Goal: Information Seeking & Learning: Learn about a topic

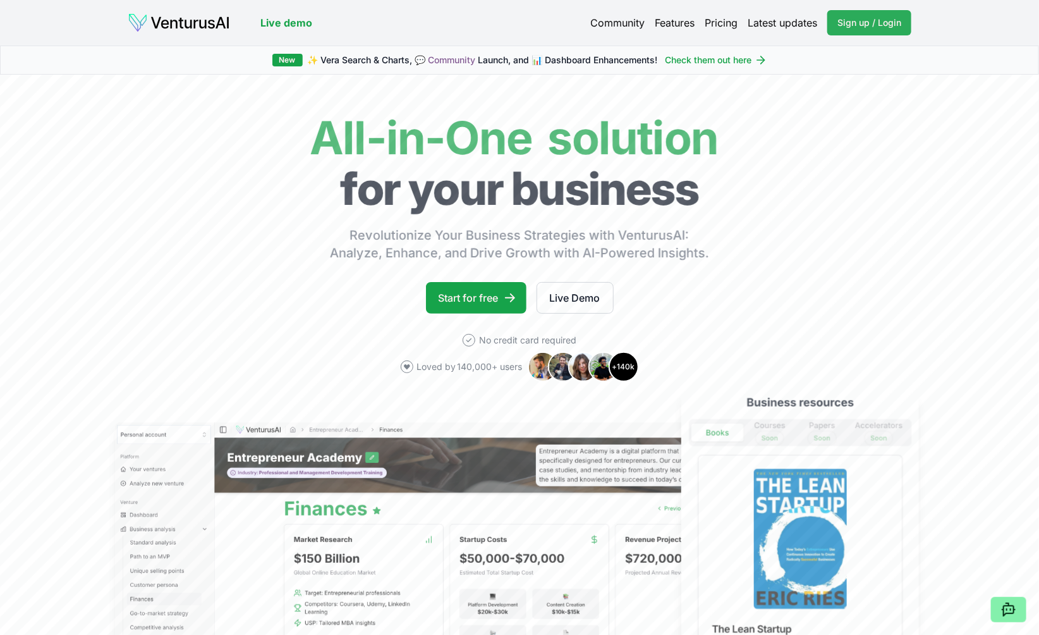
click at [872, 25] on span "Sign up / Login" at bounding box center [870, 22] width 64 height 13
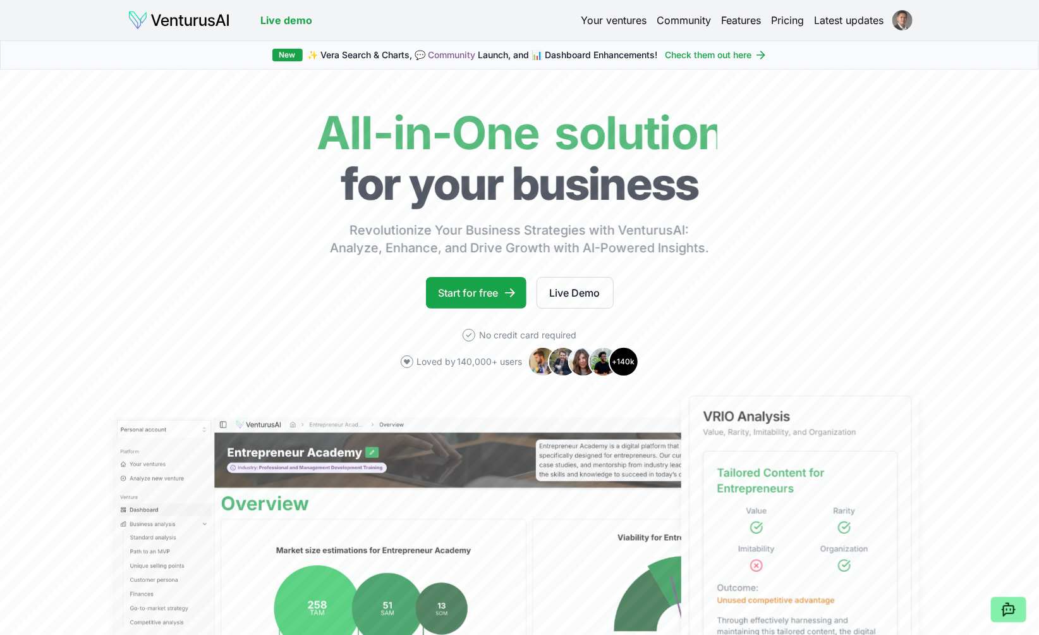
click at [894, 24] on html "We value your privacy We use cookies to enhance your browsing experience, serve…" at bounding box center [519, 317] width 1039 height 635
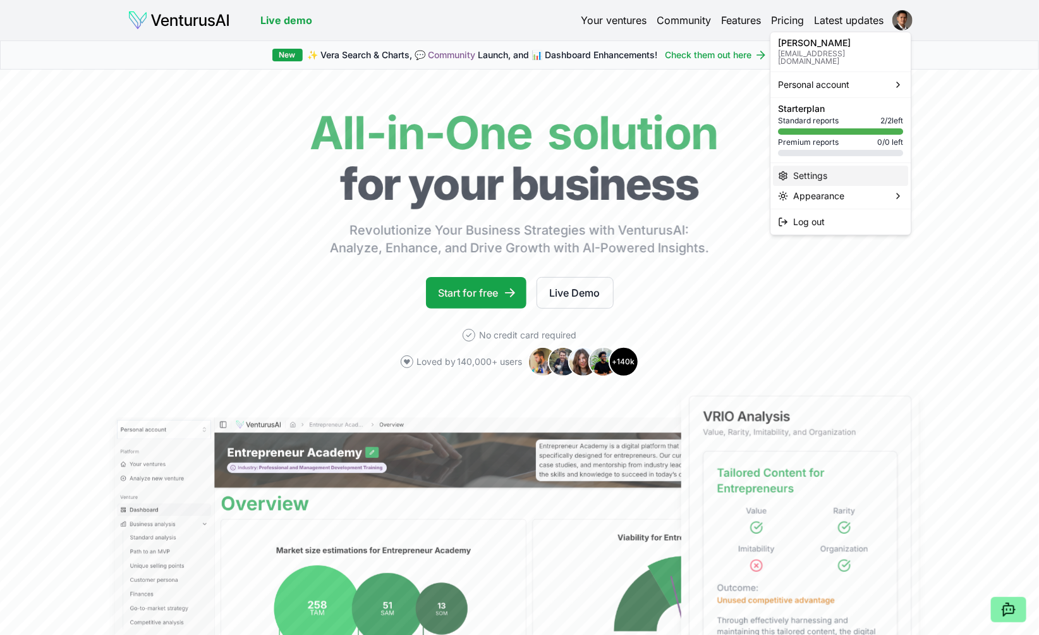
click at [821, 169] on div "Settings" at bounding box center [840, 176] width 135 height 20
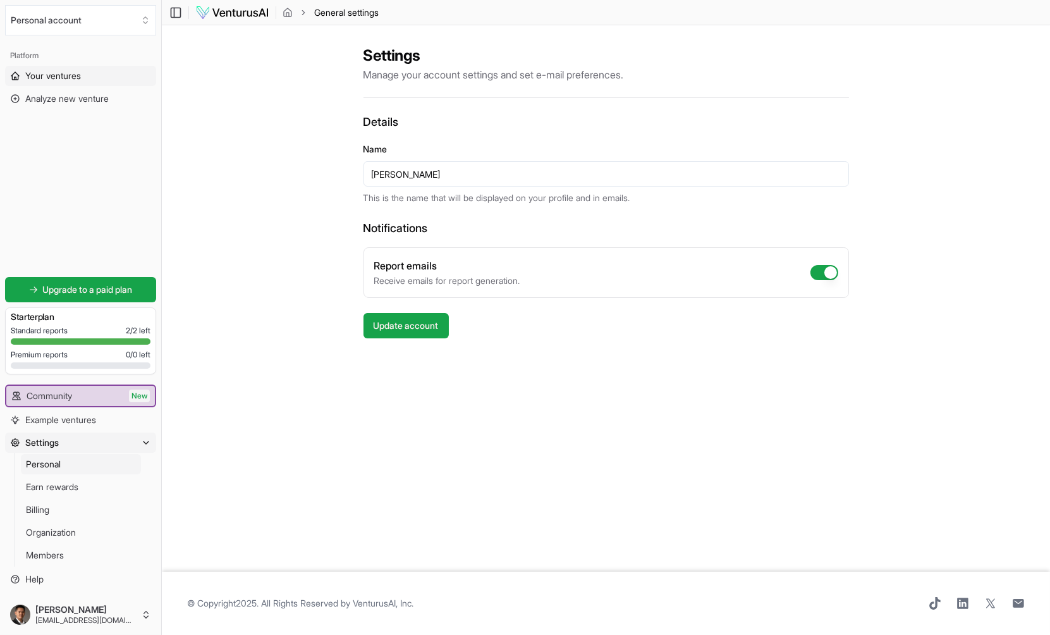
click at [47, 82] on span "Your ventures" at bounding box center [53, 76] width 56 height 13
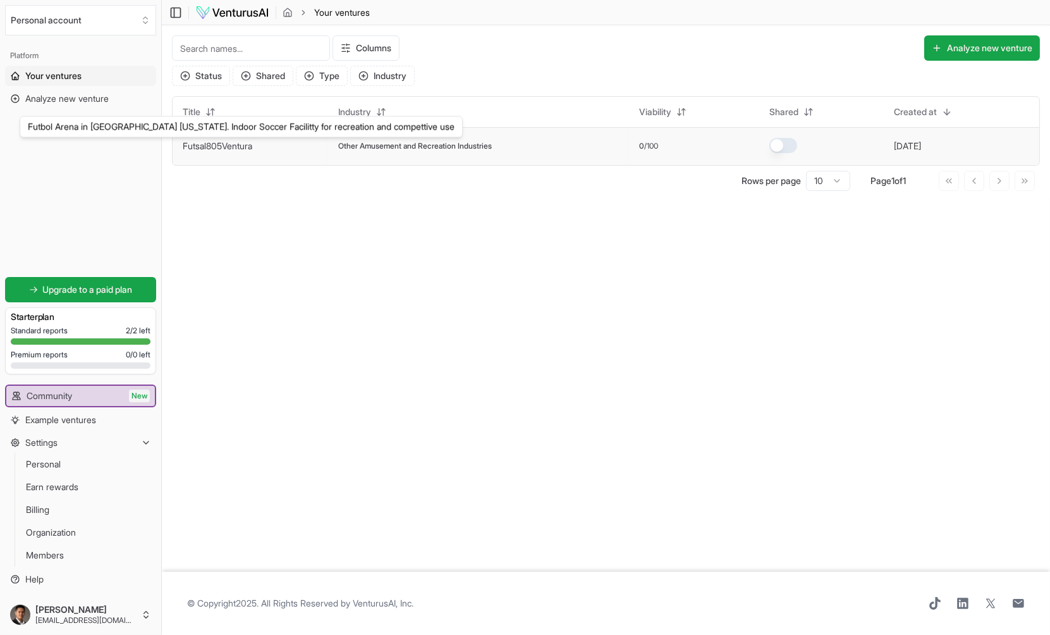
click at [233, 145] on link "Futsal805Ventura" at bounding box center [218, 145] width 70 height 11
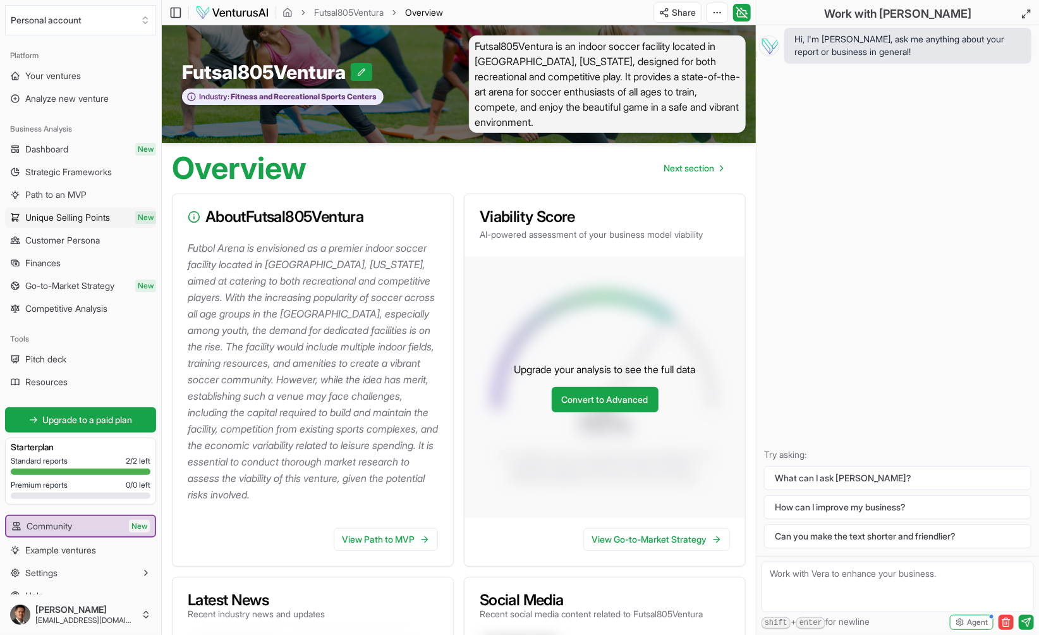
click at [58, 222] on span "Unique Selling Points" at bounding box center [67, 217] width 85 height 13
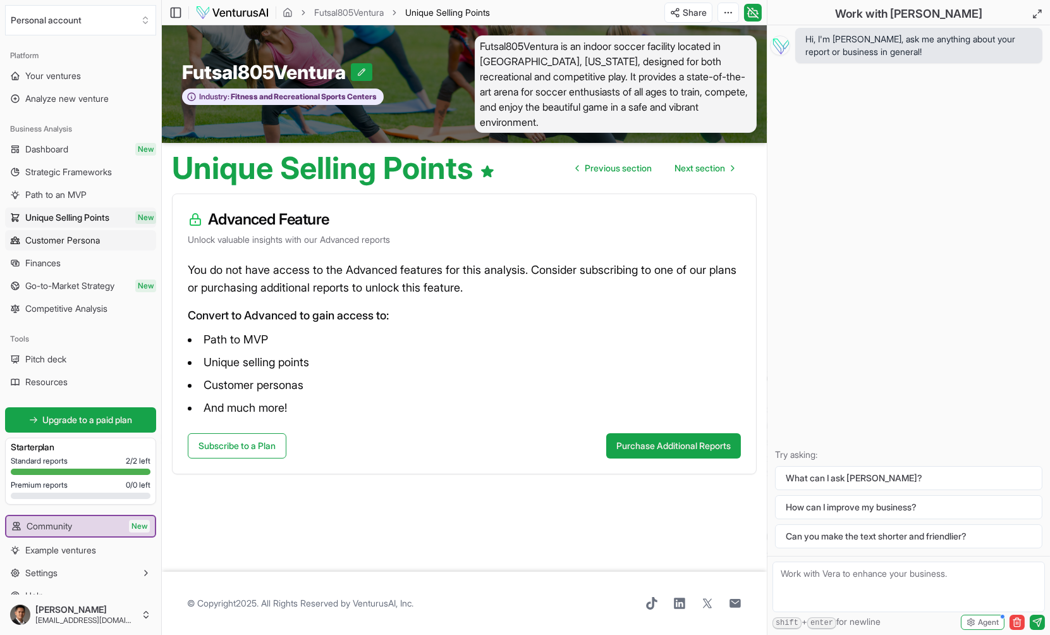
click at [65, 245] on span "Customer Persona" at bounding box center [62, 240] width 75 height 13
click at [57, 270] on link "Finances" at bounding box center [80, 263] width 151 height 20
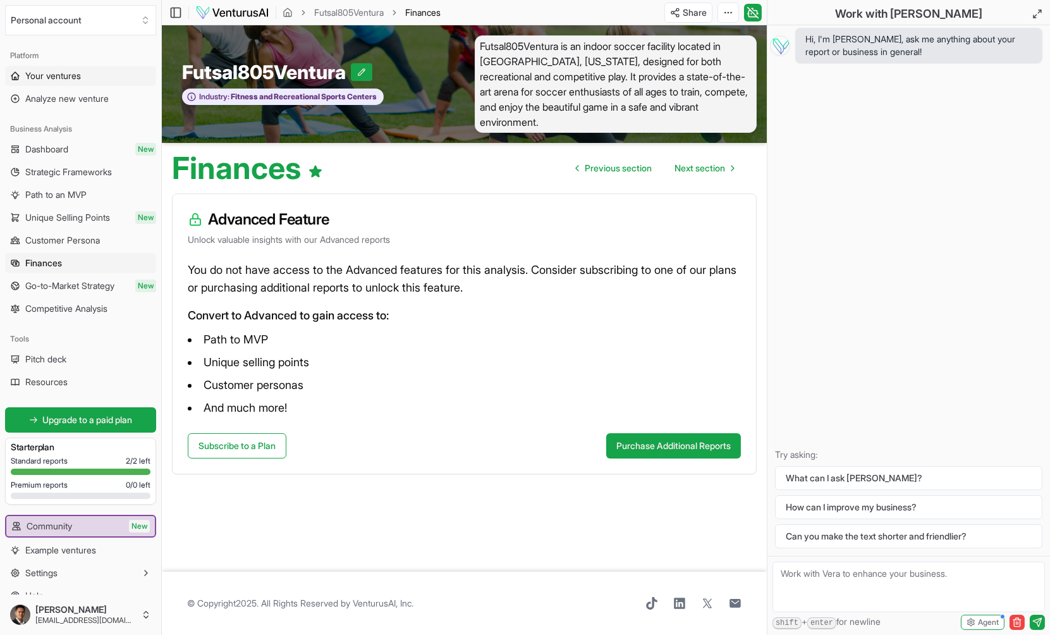
click at [59, 75] on span "Your ventures" at bounding box center [53, 76] width 56 height 13
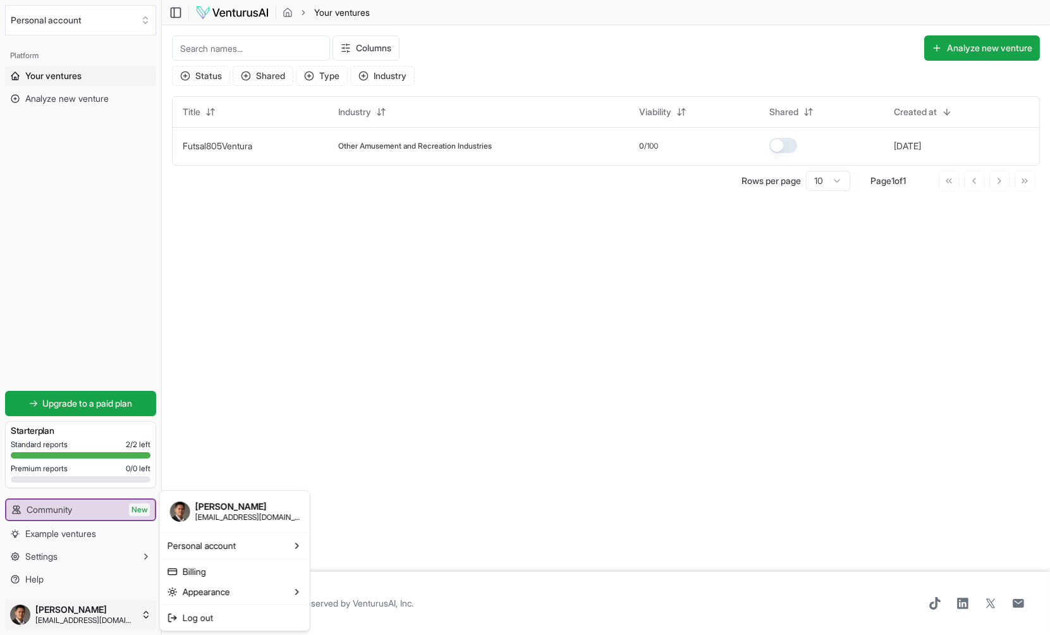
click at [107, 611] on html "We value your privacy We use cookies to enhance your browsing experience, serve…" at bounding box center [525, 317] width 1050 height 635
click at [87, 532] on html "We value your privacy We use cookies to enhance your browsing experience, serve…" at bounding box center [525, 317] width 1050 height 635
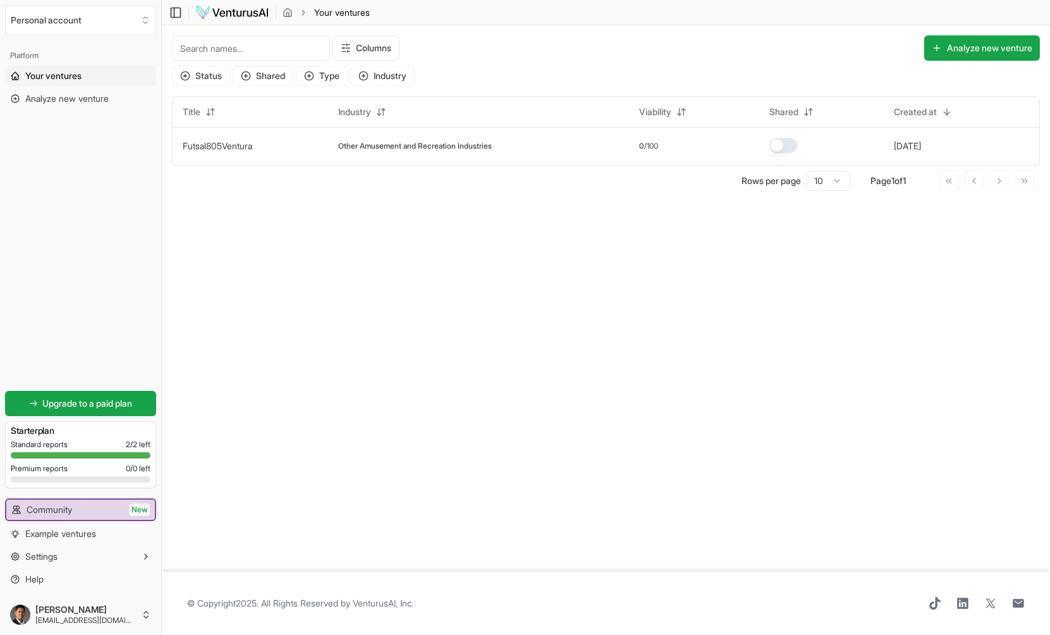
click at [87, 532] on span "Example ventures" at bounding box center [60, 533] width 71 height 13
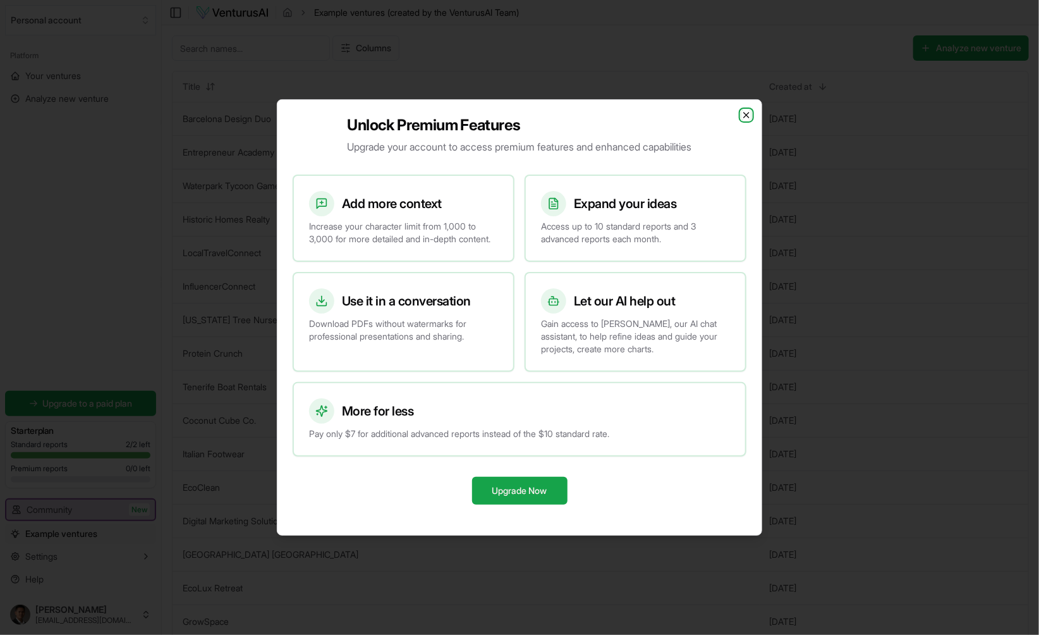
click at [750, 110] on icon "button" at bounding box center [747, 115] width 10 height 10
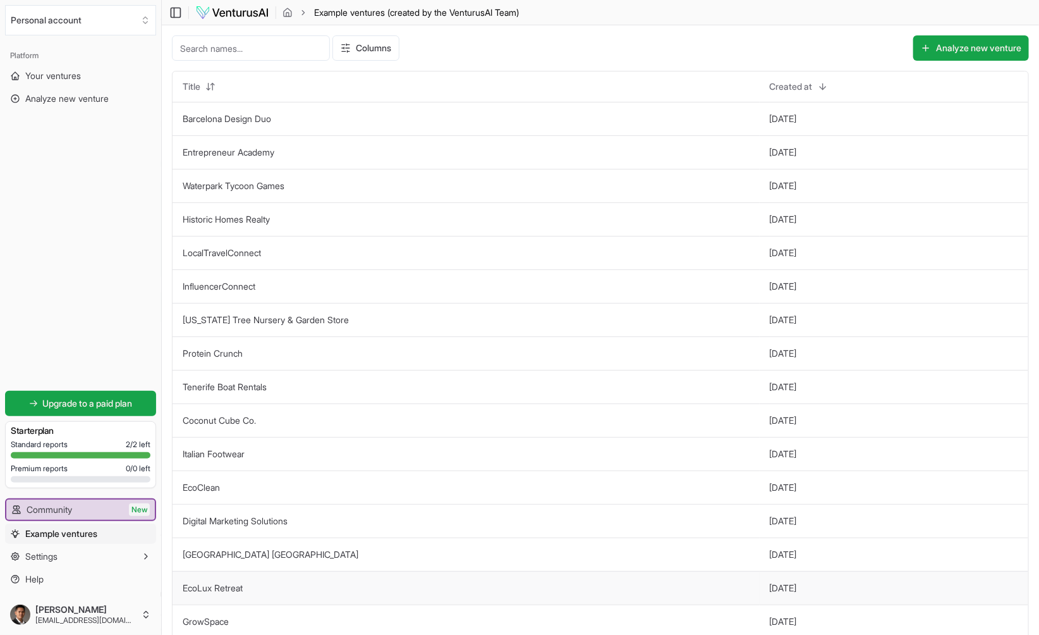
click at [259, 589] on td "EcoLux Retreat" at bounding box center [466, 588] width 587 height 34
click at [233, 583] on link "EcoLux Retreat" at bounding box center [213, 587] width 60 height 11
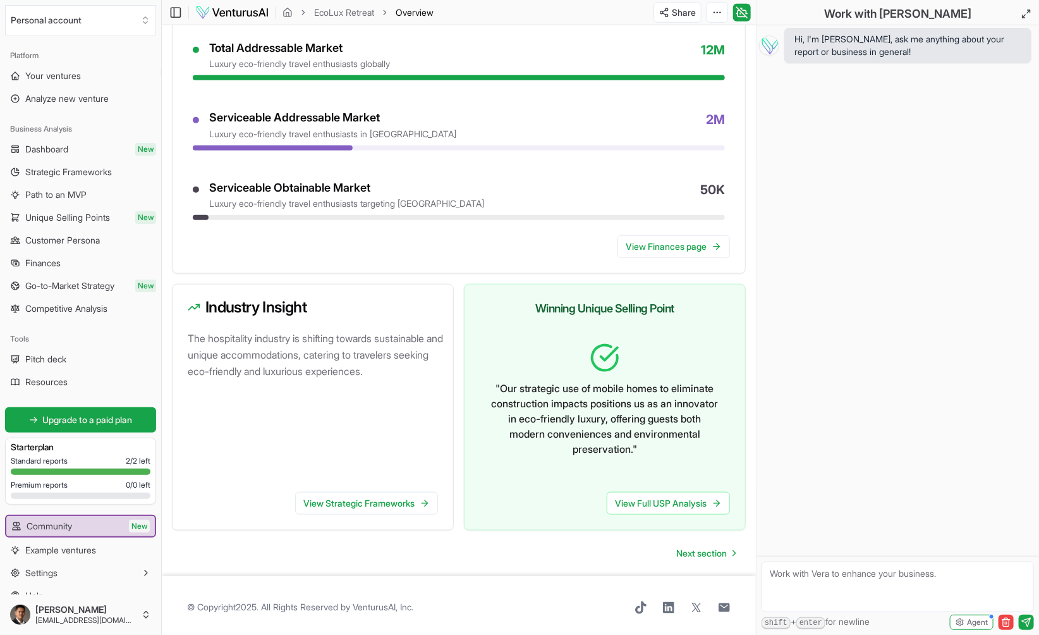
scroll to position [571, 0]
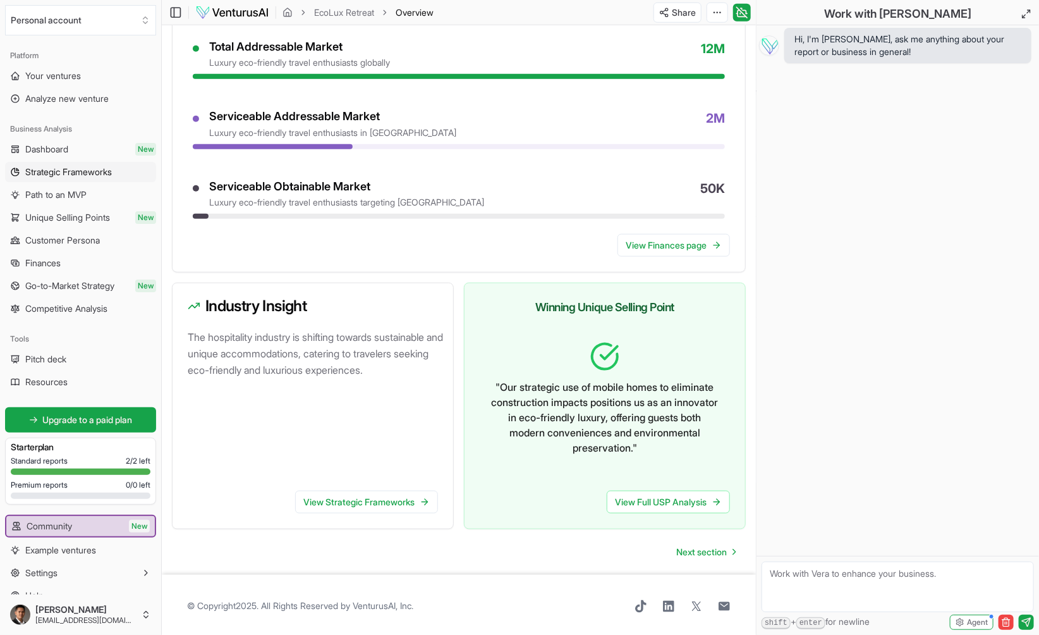
click at [66, 174] on span "Strategic Frameworks" at bounding box center [68, 172] width 87 height 13
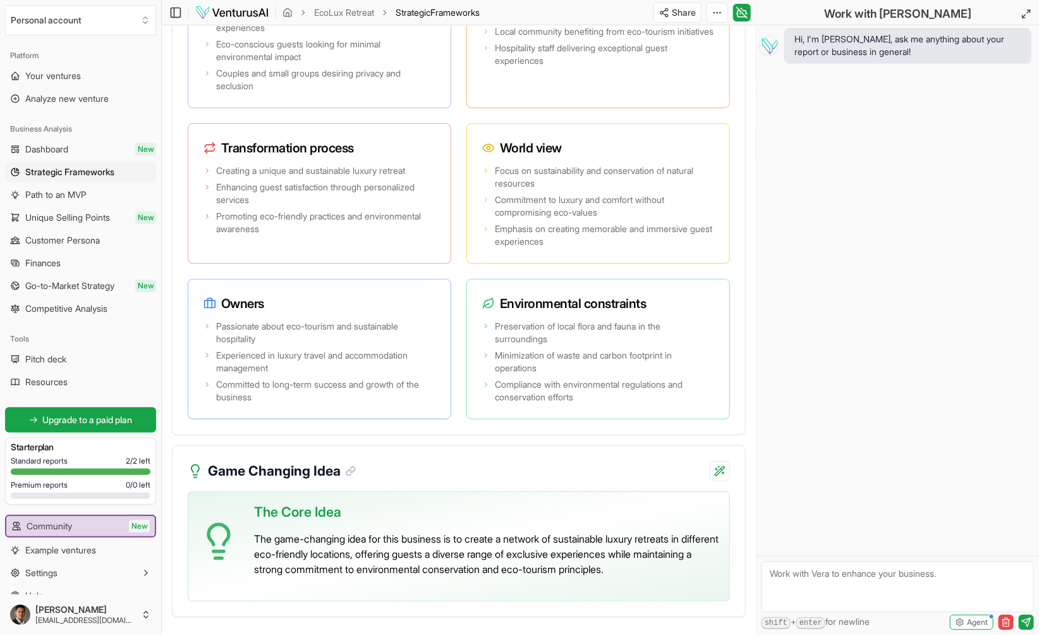
scroll to position [2515, 0]
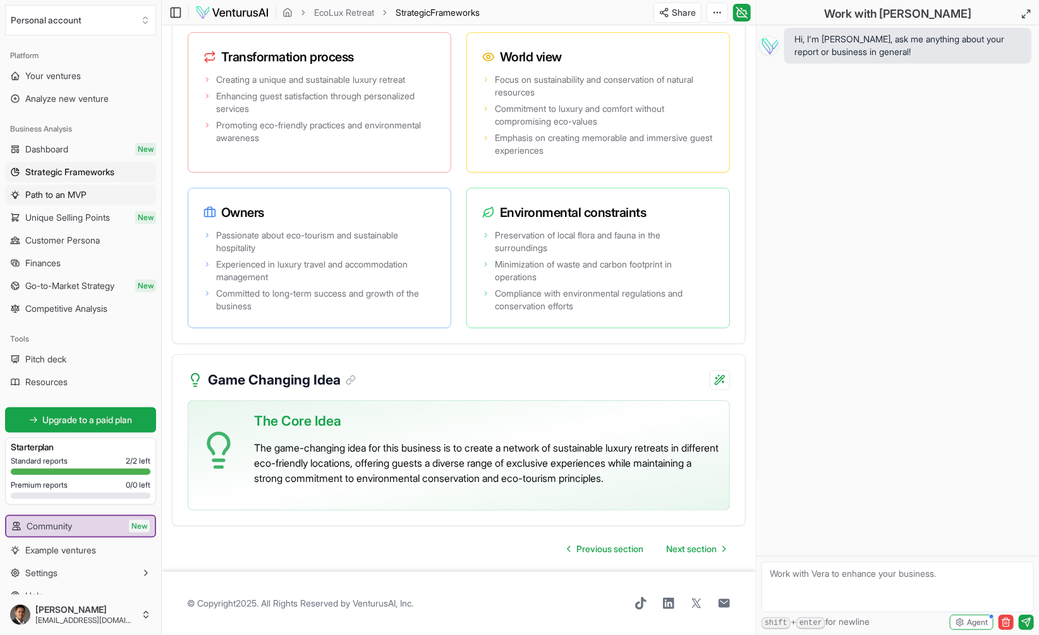
click at [79, 195] on span "Path to an MVP" at bounding box center [55, 194] width 61 height 13
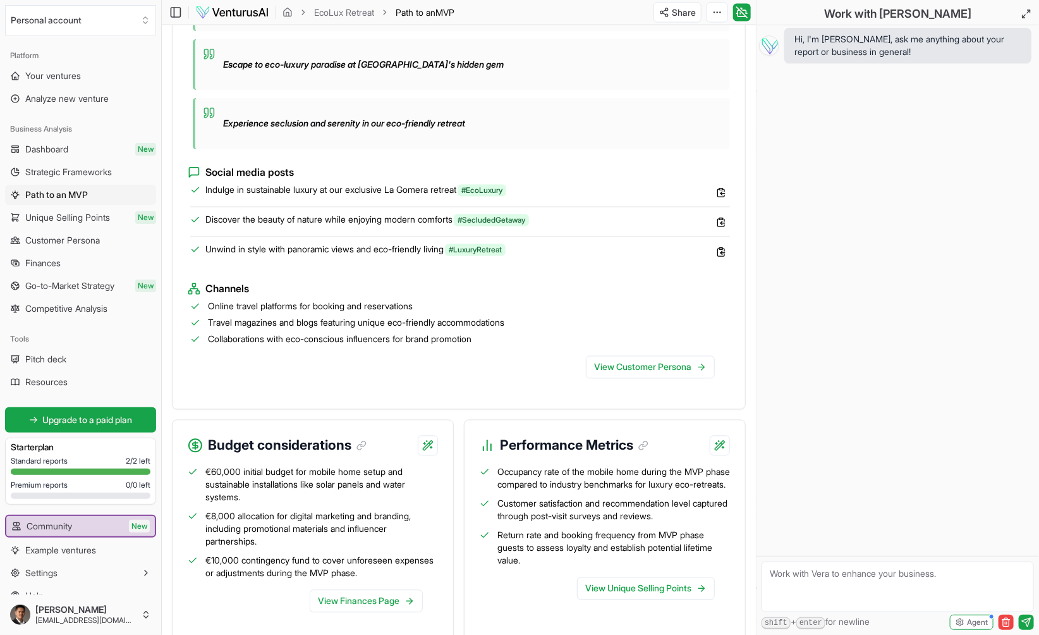
scroll to position [1231, 0]
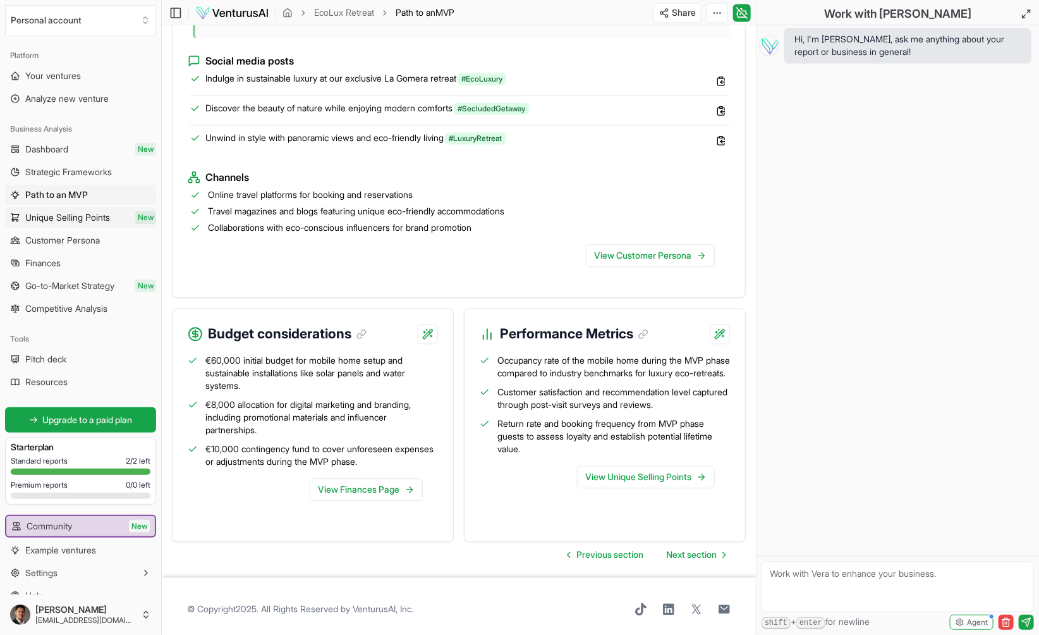
click at [73, 223] on span "Unique Selling Points" at bounding box center [67, 217] width 85 height 13
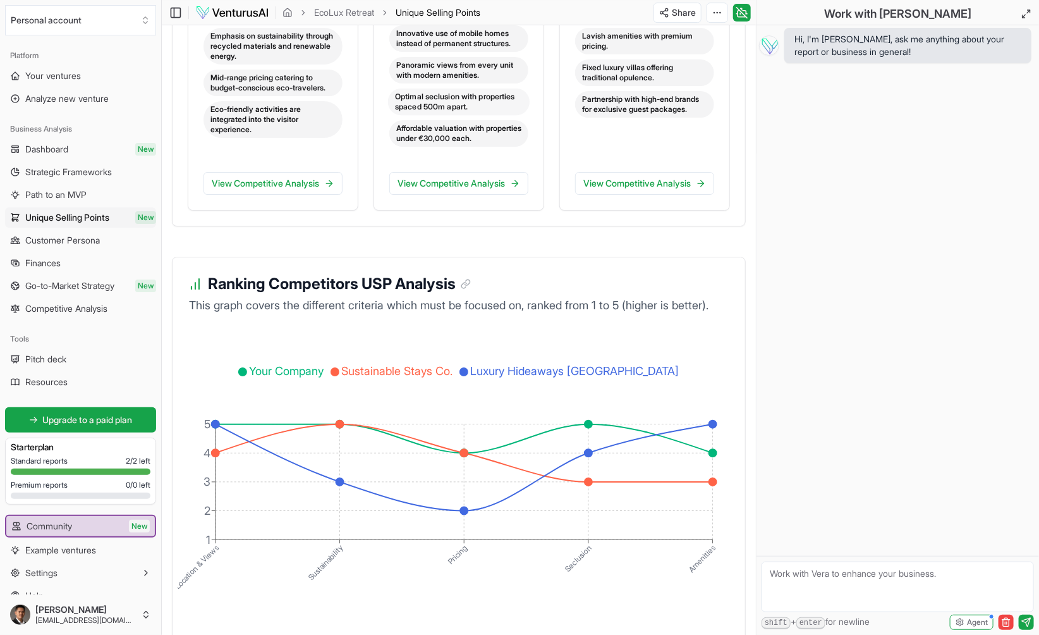
scroll to position [2161, 0]
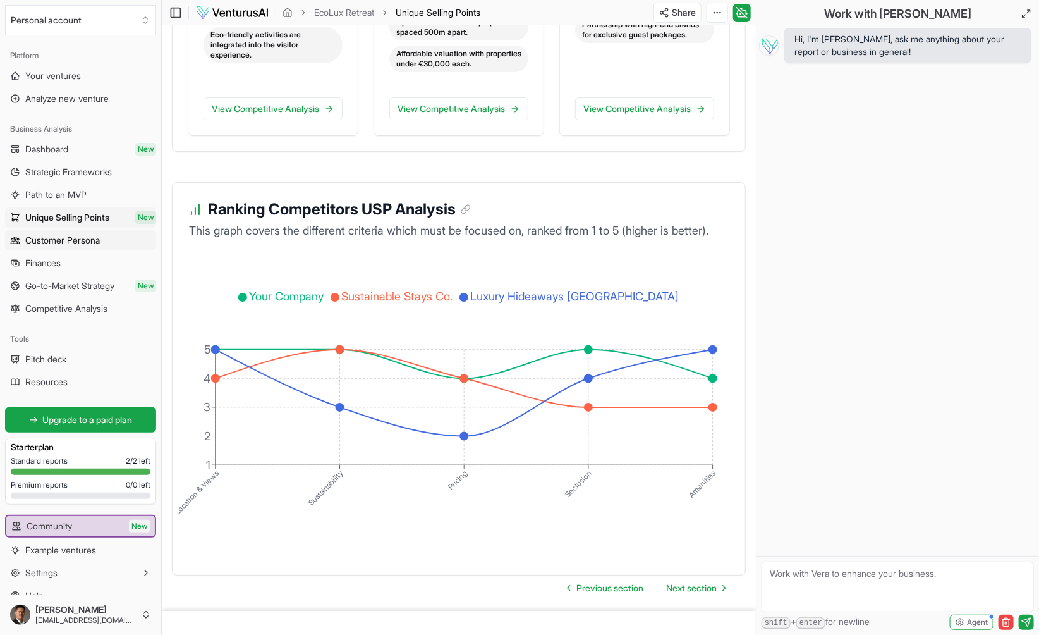
click at [68, 242] on span "Customer Persona" at bounding box center [62, 240] width 75 height 13
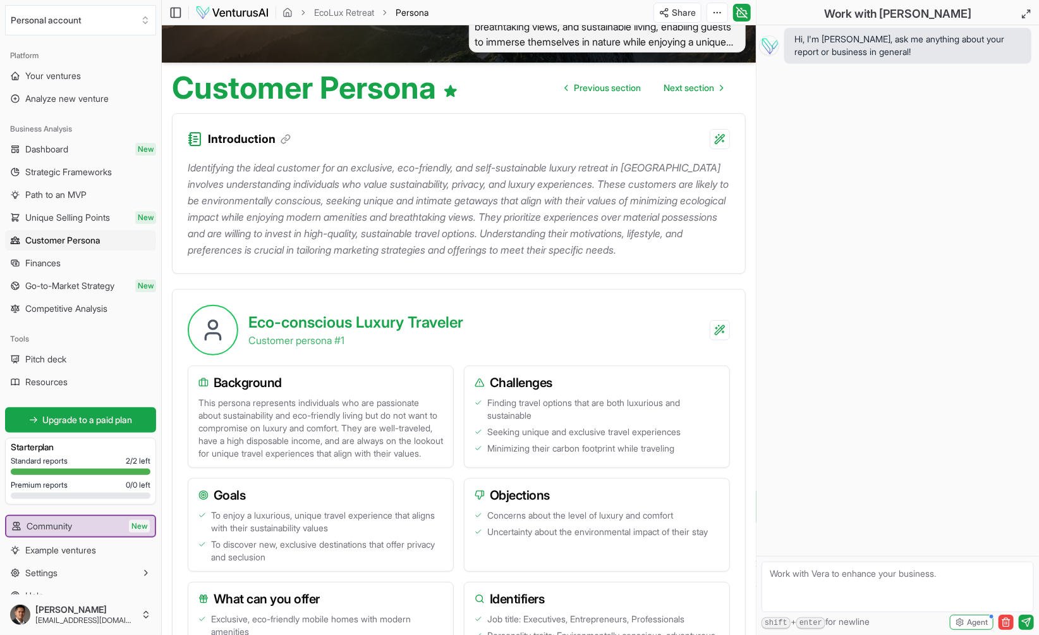
scroll to position [78, 0]
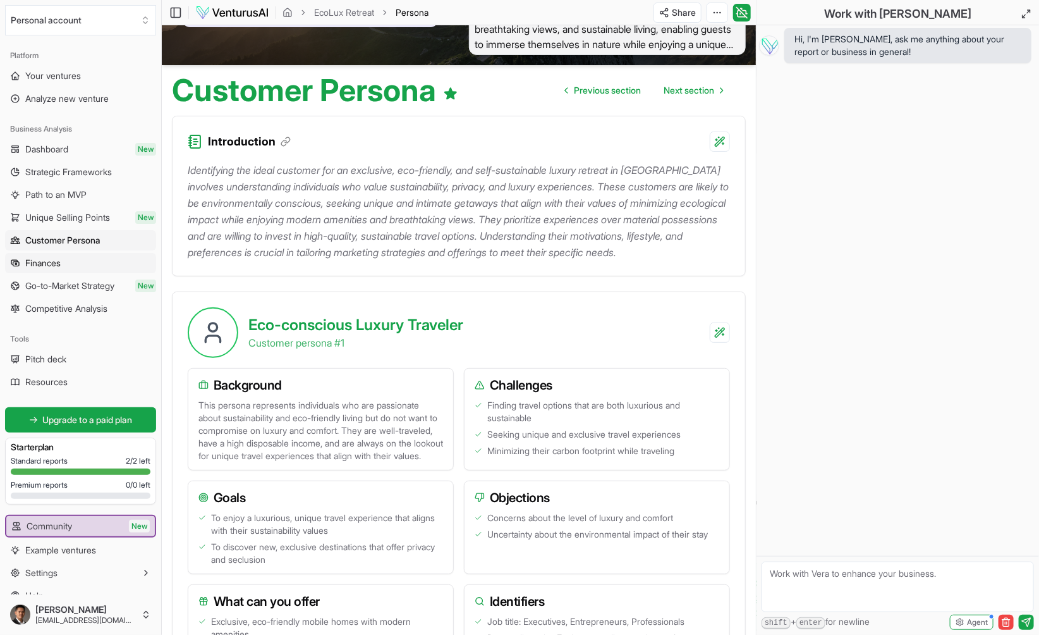
click at [32, 264] on span "Finances" at bounding box center [42, 263] width 35 height 13
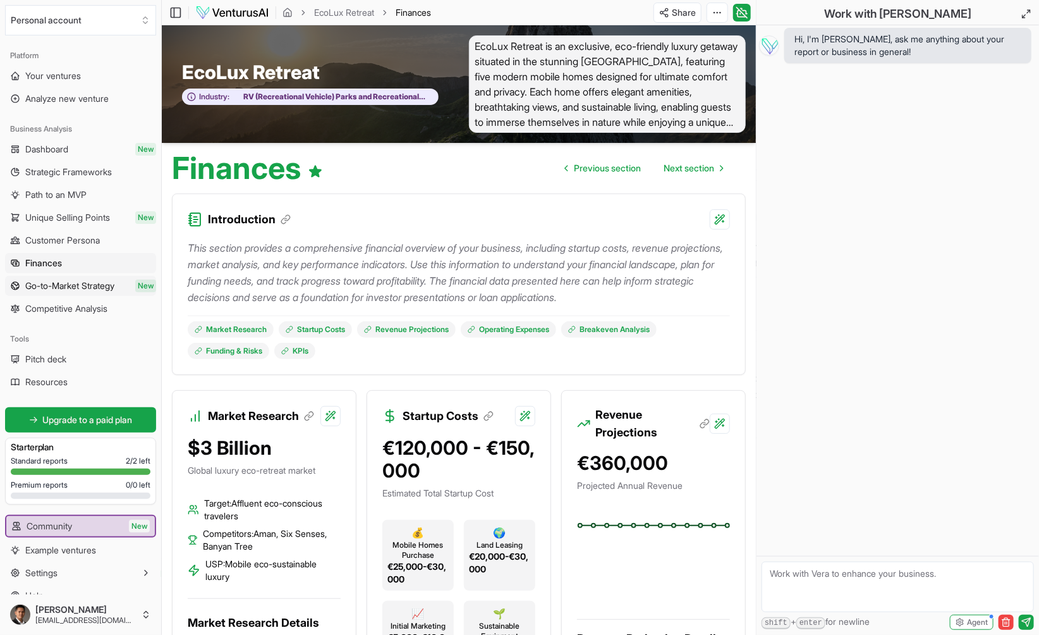
click at [78, 291] on span "Go-to-Market Strategy" at bounding box center [69, 285] width 89 height 13
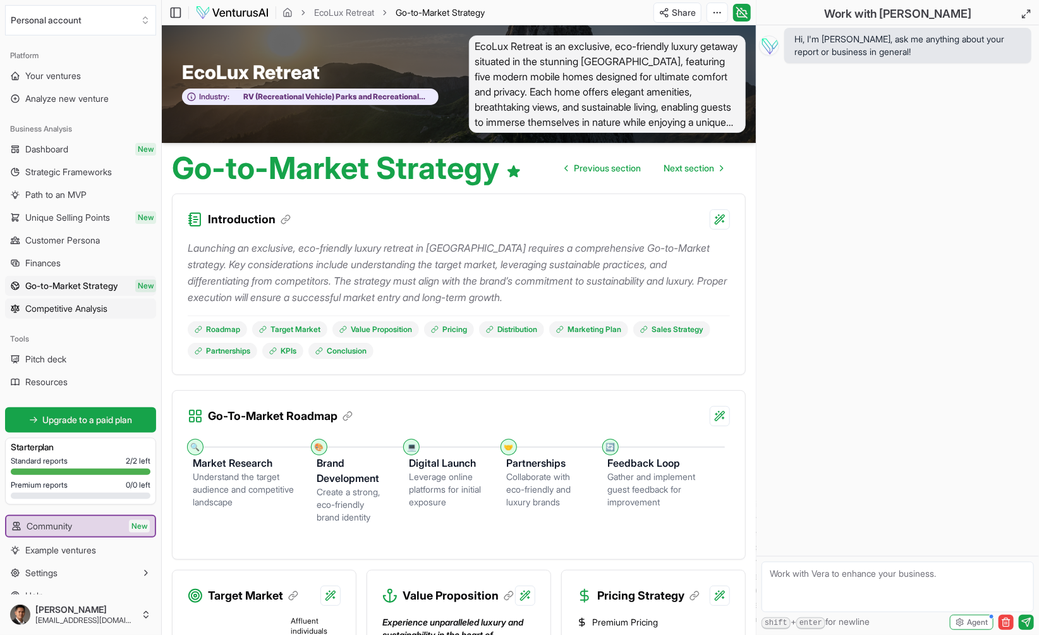
click at [80, 309] on span "Competitive Analysis" at bounding box center [66, 308] width 82 height 13
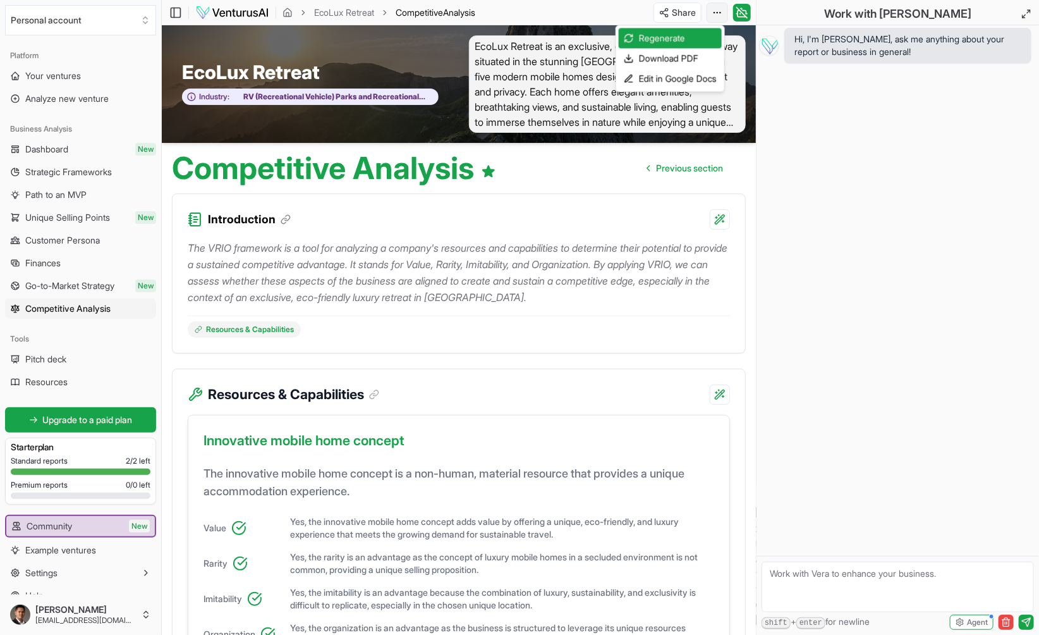
click at [716, 12] on html "We value your privacy We use cookies to enhance your browsing experience, serve…" at bounding box center [519, 317] width 1039 height 635
click at [663, 60] on div "Download PDF" at bounding box center [670, 58] width 103 height 20
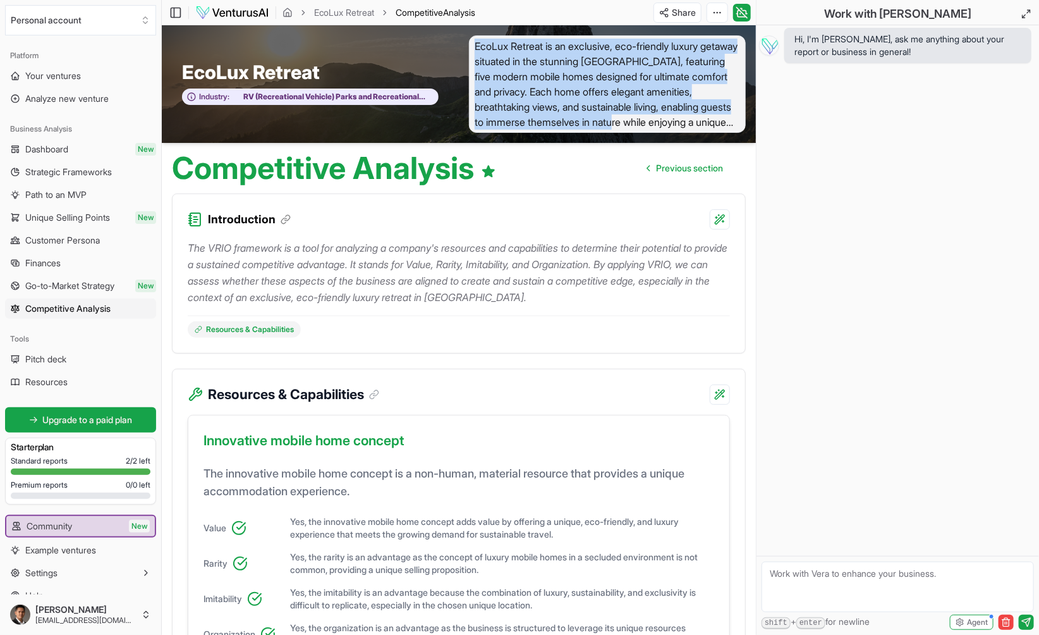
drag, startPoint x: 477, startPoint y: 44, endPoint x: 746, endPoint y: 127, distance: 281.1
click at [746, 127] on div "EcoLux Retreat is an exclusive, eco-friendly luxury getaway situated in the stu…" at bounding box center [607, 83] width 297 height 97
click at [66, 71] on span "Your ventures" at bounding box center [53, 76] width 56 height 13
